Goal: Information Seeking & Learning: Check status

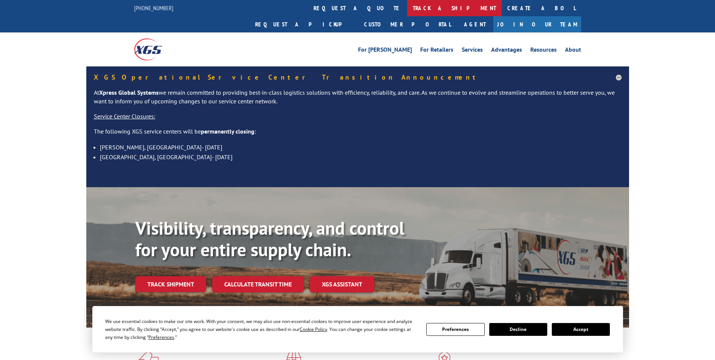
click at [407, 8] on link "track a shipment" at bounding box center [454, 8] width 95 height 16
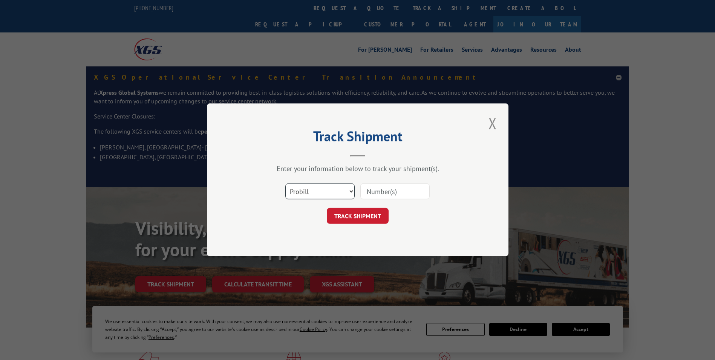
click at [318, 190] on select "Select category... Probill BOL PO" at bounding box center [319, 192] width 69 height 16
select select "bol"
click at [285, 184] on select "Select category... Probill BOL PO" at bounding box center [319, 192] width 69 height 16
click at [374, 195] on input at bounding box center [395, 192] width 69 height 16
paste input "4916518"
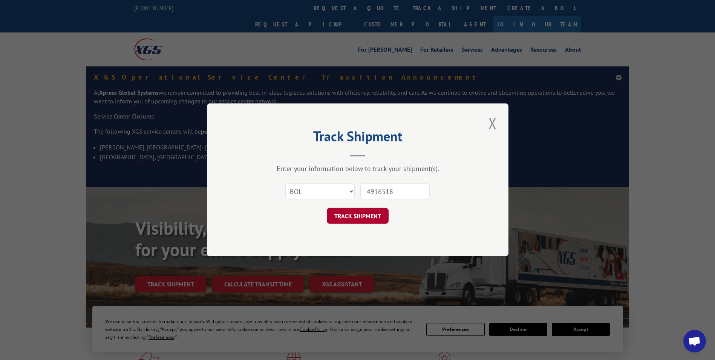
type input "4916518"
click at [379, 221] on button "TRACK SHIPMENT" at bounding box center [358, 216] width 62 height 16
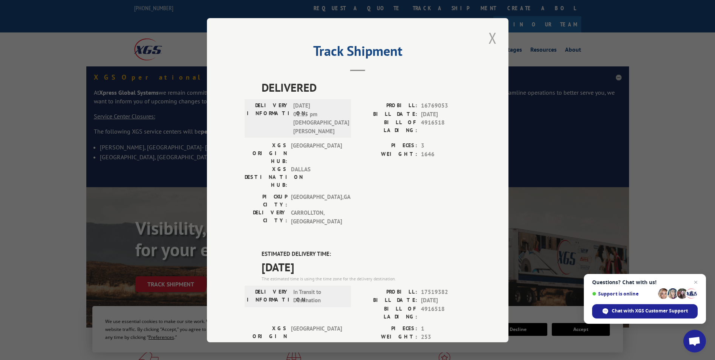
click at [490, 37] on button "Close modal" at bounding box center [492, 38] width 13 height 21
